Goal: Task Accomplishment & Management: Use online tool/utility

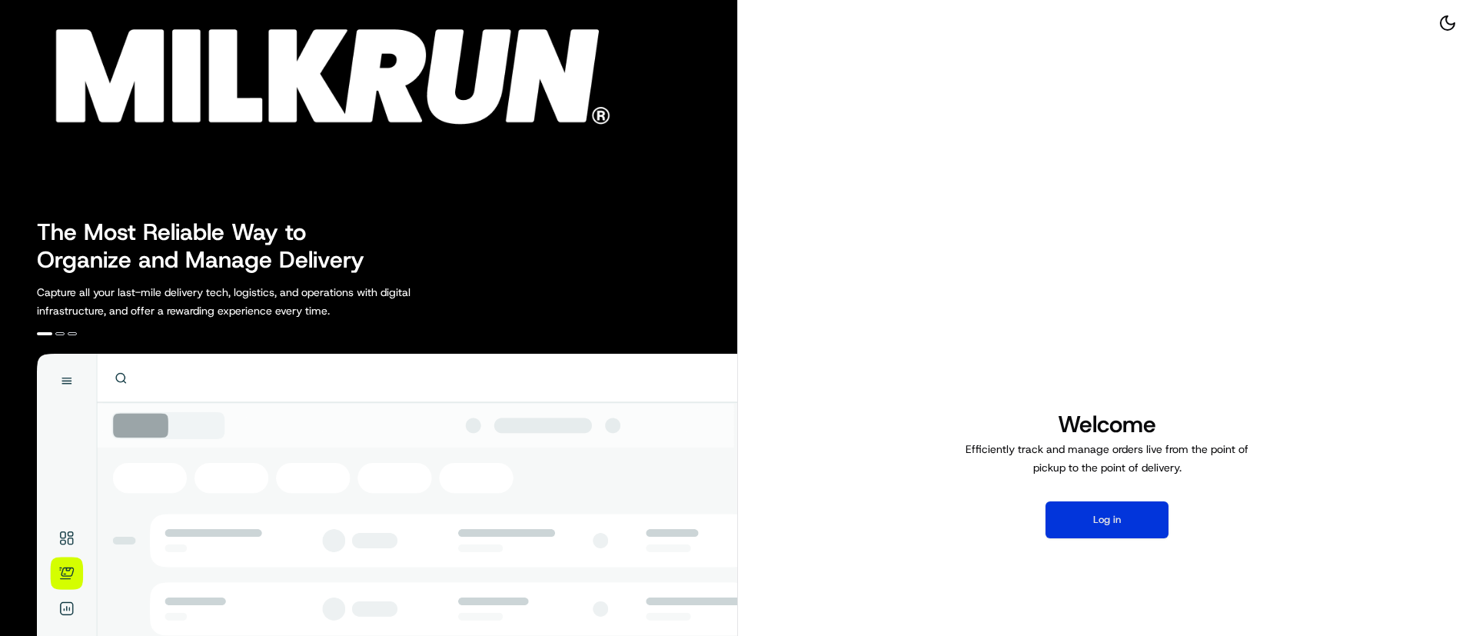
click at [1085, 518] on button "Log in" at bounding box center [1106, 519] width 123 height 37
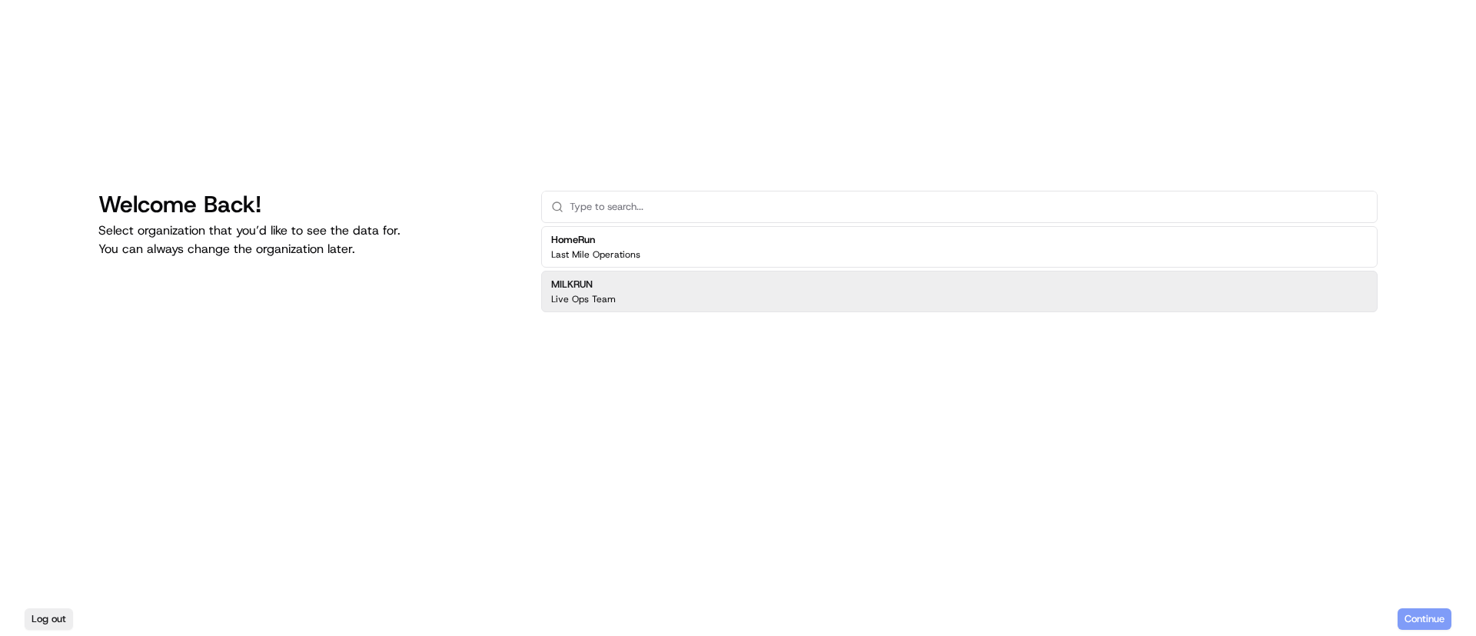
click at [632, 285] on div "MILKRUN Live Ops Team" at bounding box center [959, 292] width 836 height 42
click at [627, 297] on div "MILKRUN Live Ops Team" at bounding box center [959, 292] width 836 height 42
click at [700, 294] on div "MILKRUN Live Ops Team" at bounding box center [959, 292] width 836 height 42
click at [1426, 613] on button "Continue" at bounding box center [1424, 619] width 54 height 22
